Goal: Information Seeking & Learning: Learn about a topic

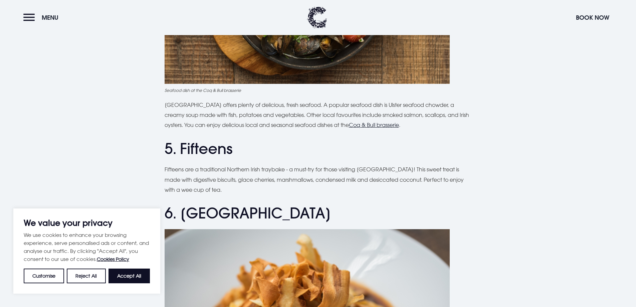
scroll to position [802, 0]
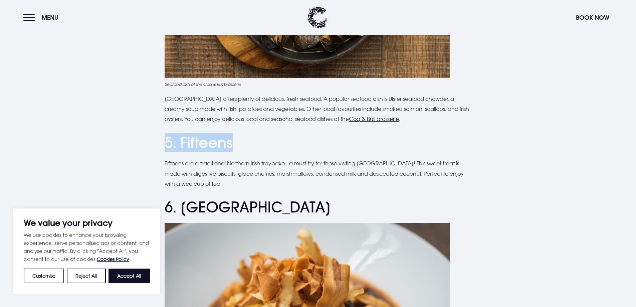
drag, startPoint x: 232, startPoint y: 143, endPoint x: 83, endPoint y: 147, distance: 149.7
click at [217, 136] on h2 "5. Fifteens" at bounding box center [318, 143] width 307 height 18
drag, startPoint x: 231, startPoint y: 144, endPoint x: 182, endPoint y: 145, distance: 49.4
click at [182, 145] on h2 "5. Fifteens" at bounding box center [318, 143] width 307 height 18
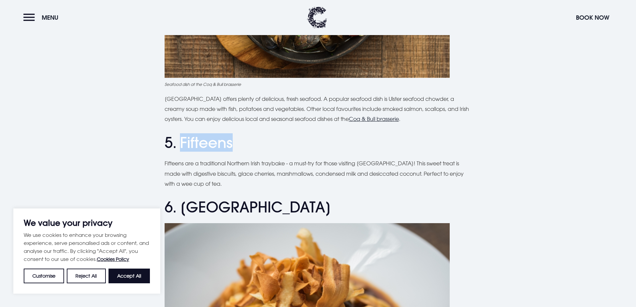
copy h2 "Fifteens"
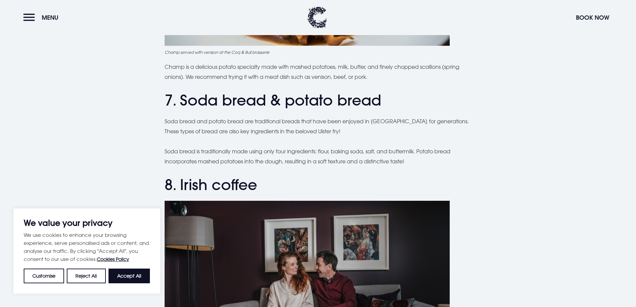
scroll to position [1136, 0]
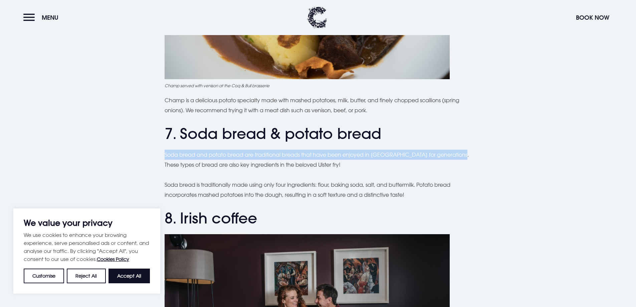
drag, startPoint x: 382, startPoint y: 136, endPoint x: 477, endPoint y: 155, distance: 97.5
click at [477, 155] on div "Planning a trip to [GEOGRAPHIC_DATA]? From the famous Ulster fry to comforting …" at bounding box center [318, 116] width 473 height 2096
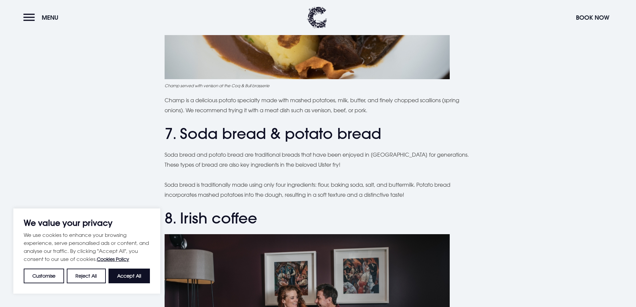
click at [437, 171] on div "Planning a trip to [GEOGRAPHIC_DATA]? From the famous Ulster fry to comforting …" at bounding box center [318, 116] width 307 height 2096
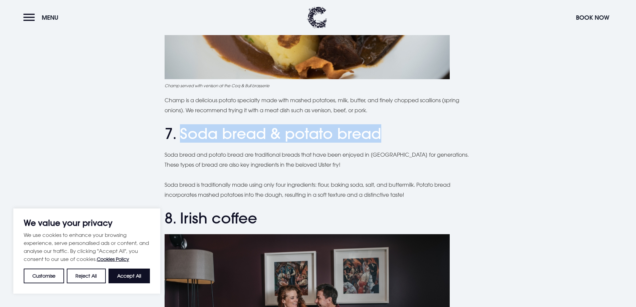
drag, startPoint x: 385, startPoint y: 130, endPoint x: 183, endPoint y: 141, distance: 201.7
click at [183, 141] on h2 "7. Soda bread & potato bread" at bounding box center [318, 134] width 307 height 18
copy h2 "Soda bread & potato bread"
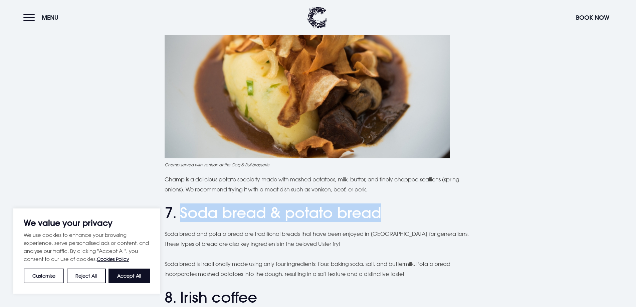
scroll to position [969, 0]
